Goal: Transaction & Acquisition: Book appointment/travel/reservation

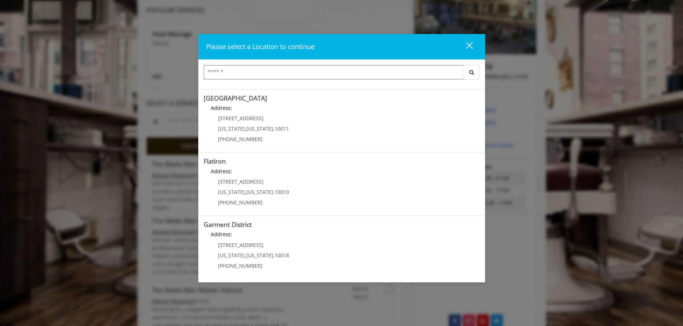
scroll to position [72, 0]
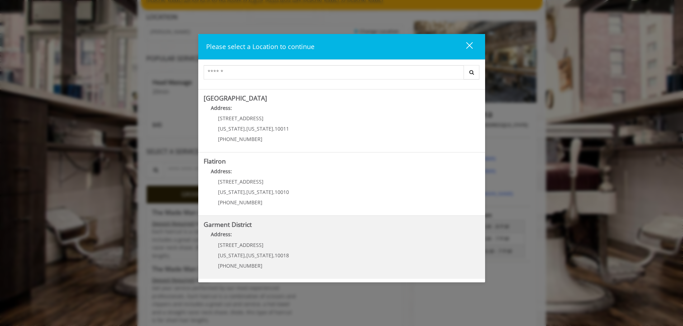
click at [241, 268] on span "[PHONE_NUMBER]" at bounding box center [240, 266] width 44 height 7
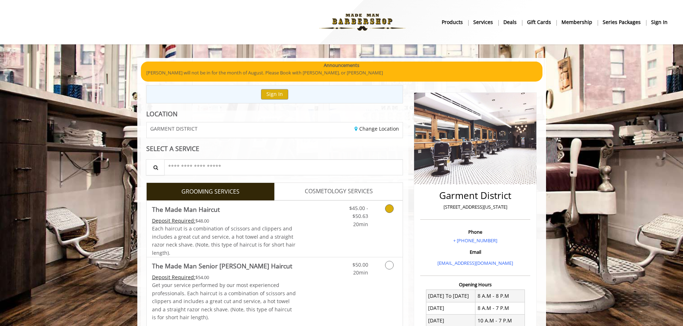
click at [311, 218] on link "Discounted Price" at bounding box center [317, 229] width 43 height 56
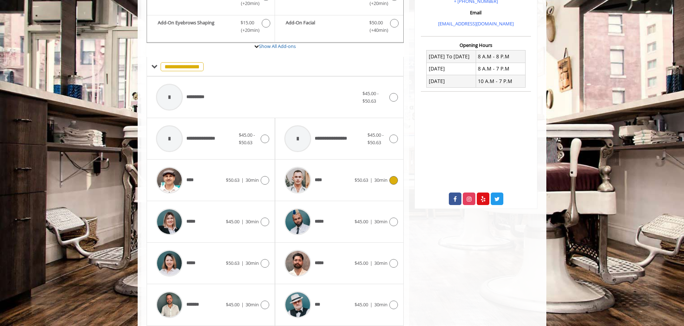
scroll to position [252, 0]
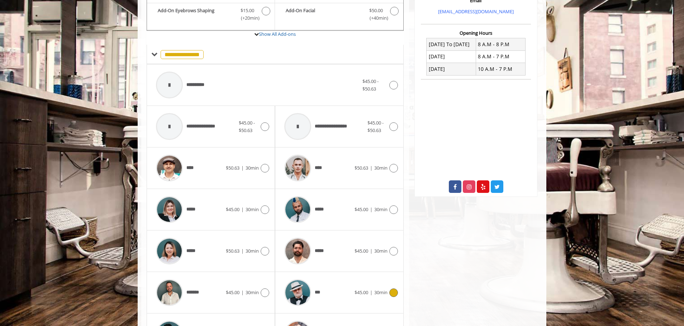
drag, startPoint x: 336, startPoint y: 300, endPoint x: 349, endPoint y: 296, distance: 13.0
click at [336, 300] on div "***" at bounding box center [317, 293] width 73 height 34
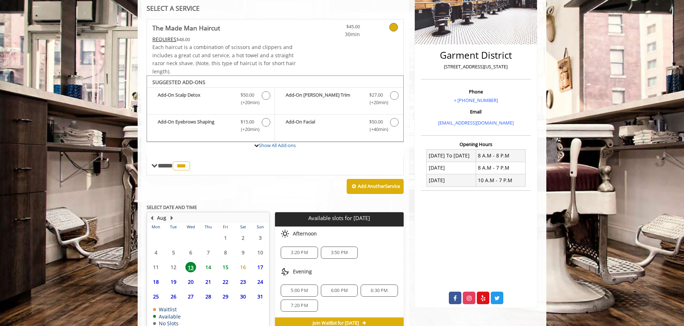
scroll to position [179, 0]
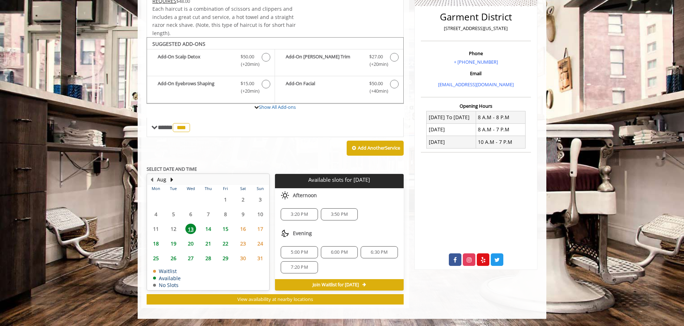
click at [301, 213] on span "3:20 PM" at bounding box center [299, 215] width 17 height 6
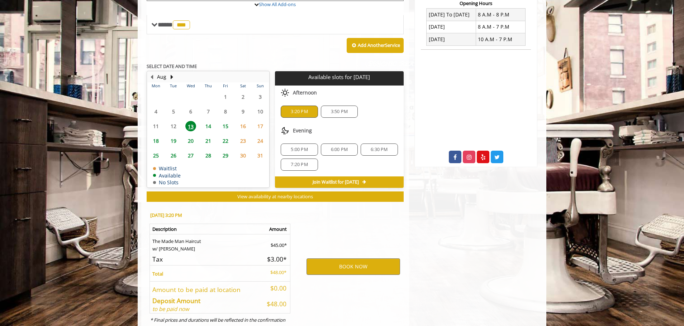
scroll to position [308, 0]
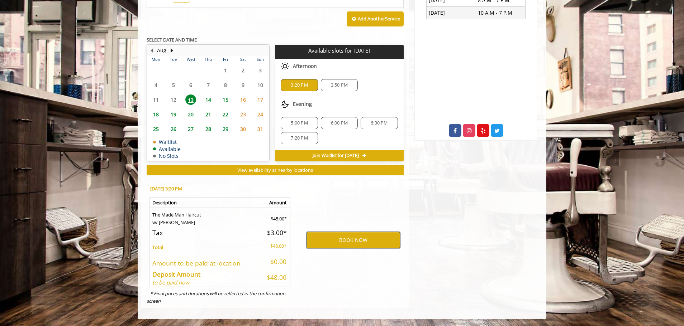
click at [327, 237] on button "BOOK NOW" at bounding box center [353, 240] width 94 height 16
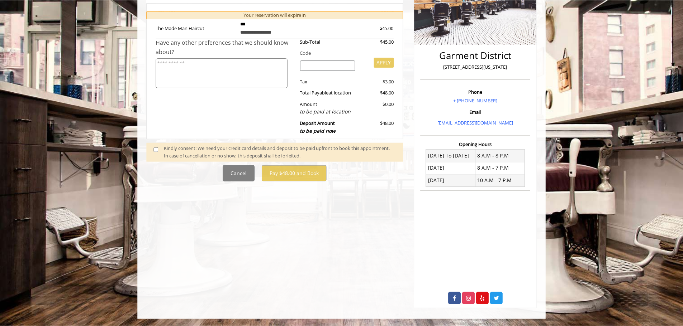
scroll to position [0, 0]
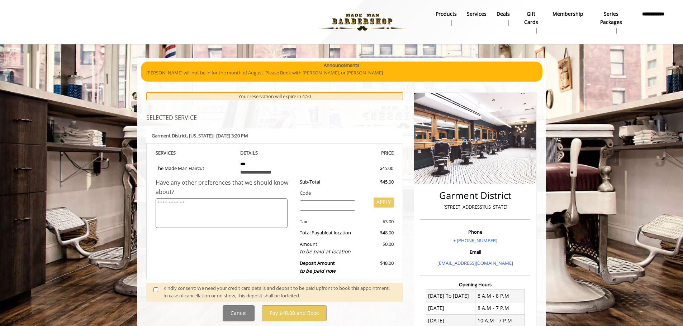
click at [156, 293] on span at bounding box center [158, 292] width 21 height 15
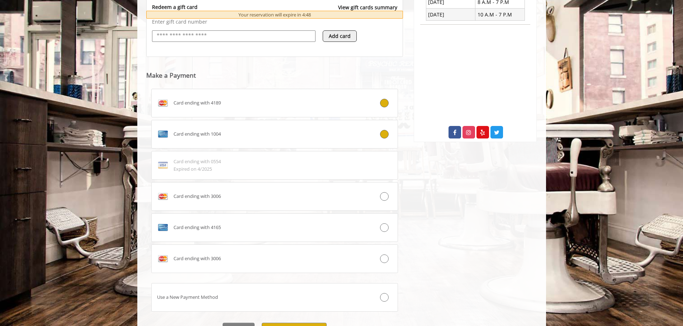
click at [215, 130] on div "Card ending with 1004" at bounding box center [254, 134] width 205 height 11
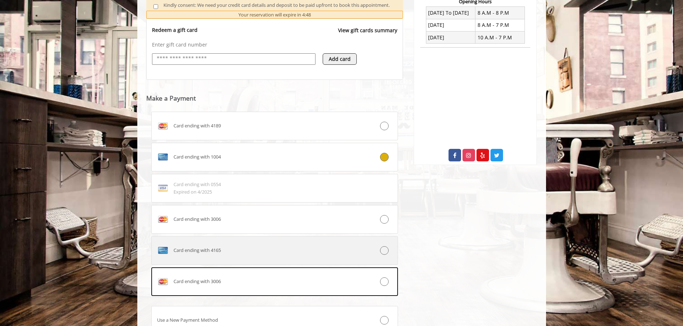
scroll to position [342, 0]
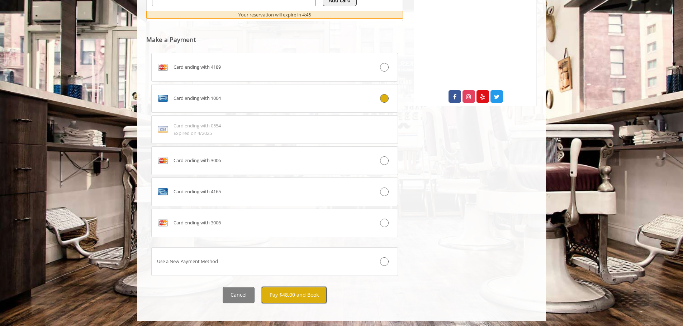
click at [288, 295] on button "Pay $48.00 and Book" at bounding box center [294, 295] width 65 height 16
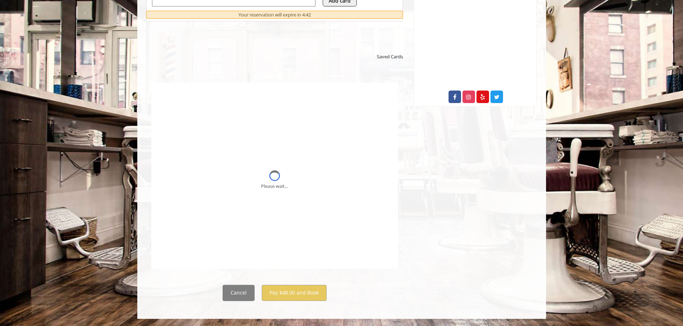
scroll to position [0, 0]
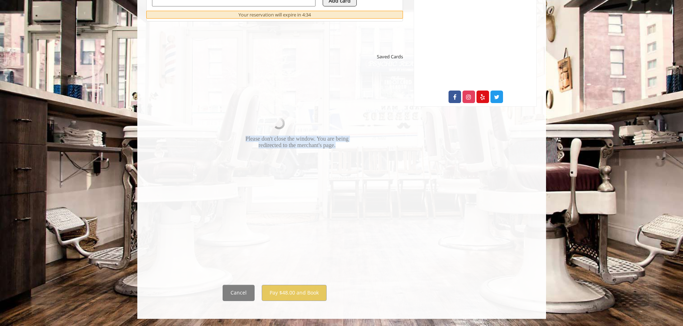
drag, startPoint x: 245, startPoint y: 135, endPoint x: 344, endPoint y: 148, distance: 99.7
click at [344, 148] on div "Please don't close the window. You are being redirected to the merchant's page." at bounding box center [296, 141] width 121 height 13
